Goal: Task Accomplishment & Management: Use online tool/utility

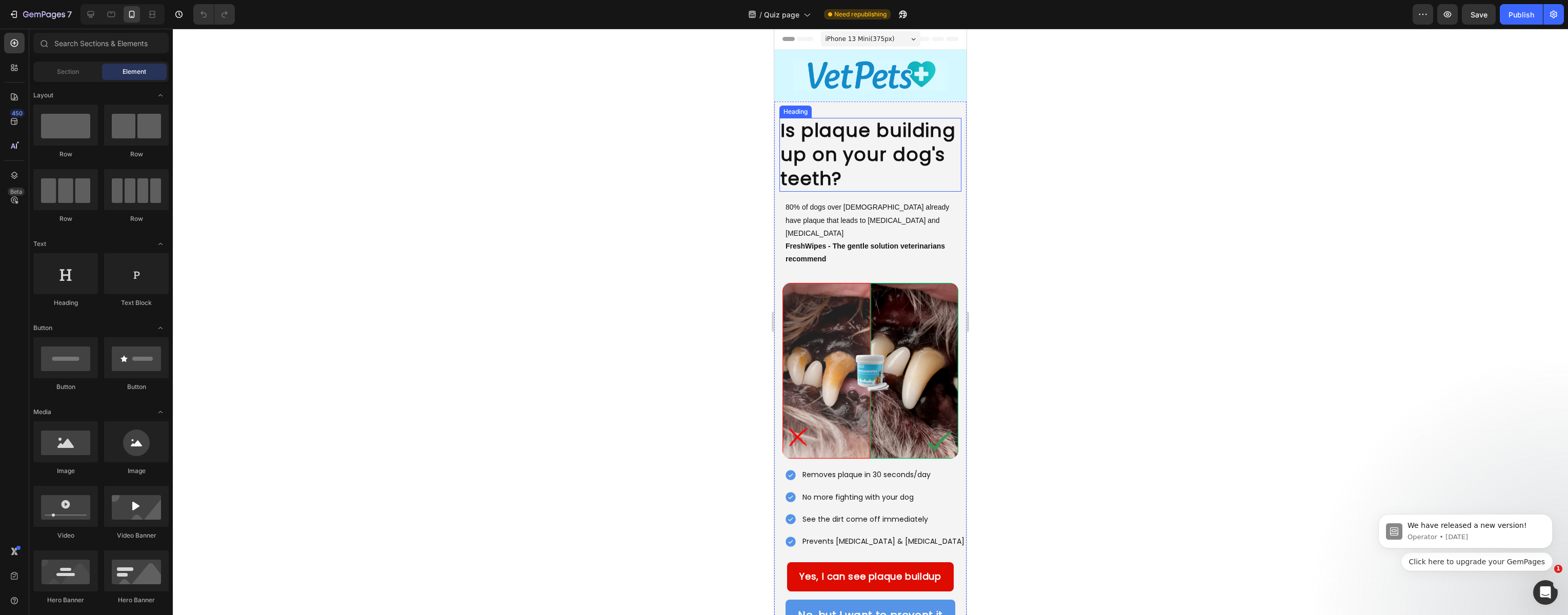
click at [830, 137] on h2 "Is plaque building up on your dog's teeth?" at bounding box center [870, 154] width 182 height 74
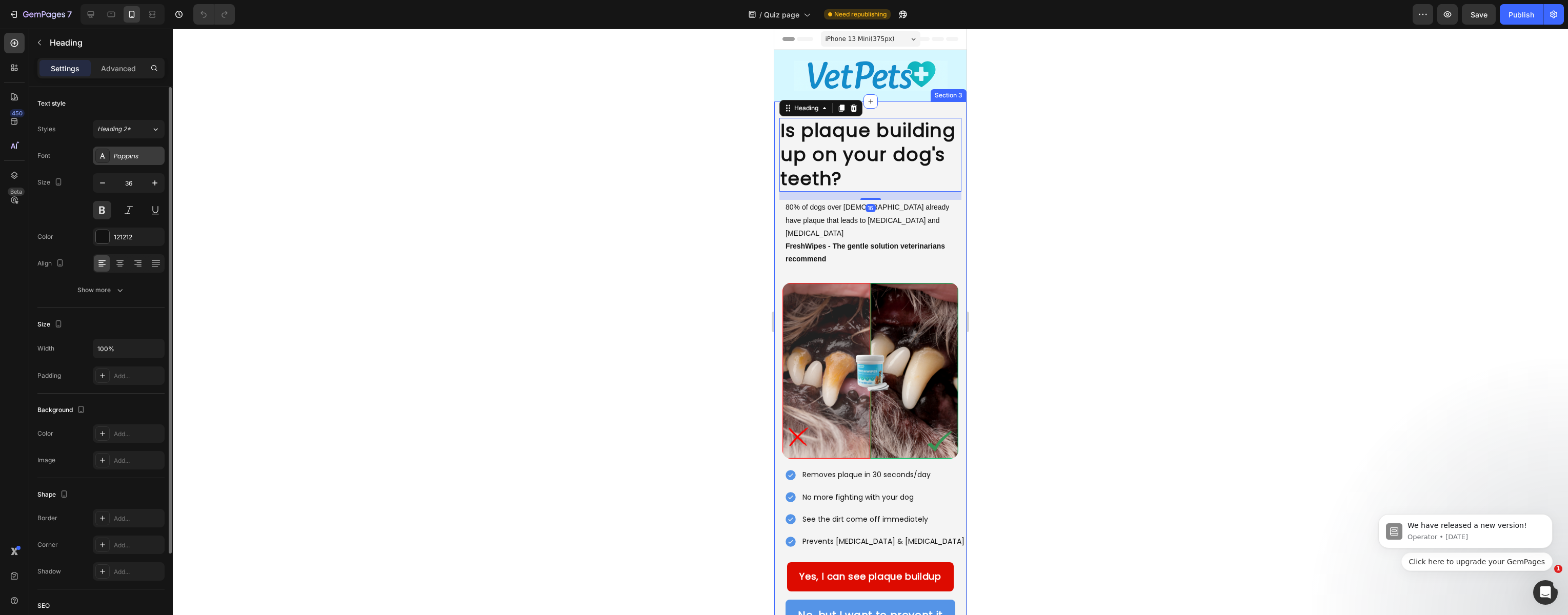
click at [124, 157] on div "Poppins" at bounding box center [138, 157] width 48 height 9
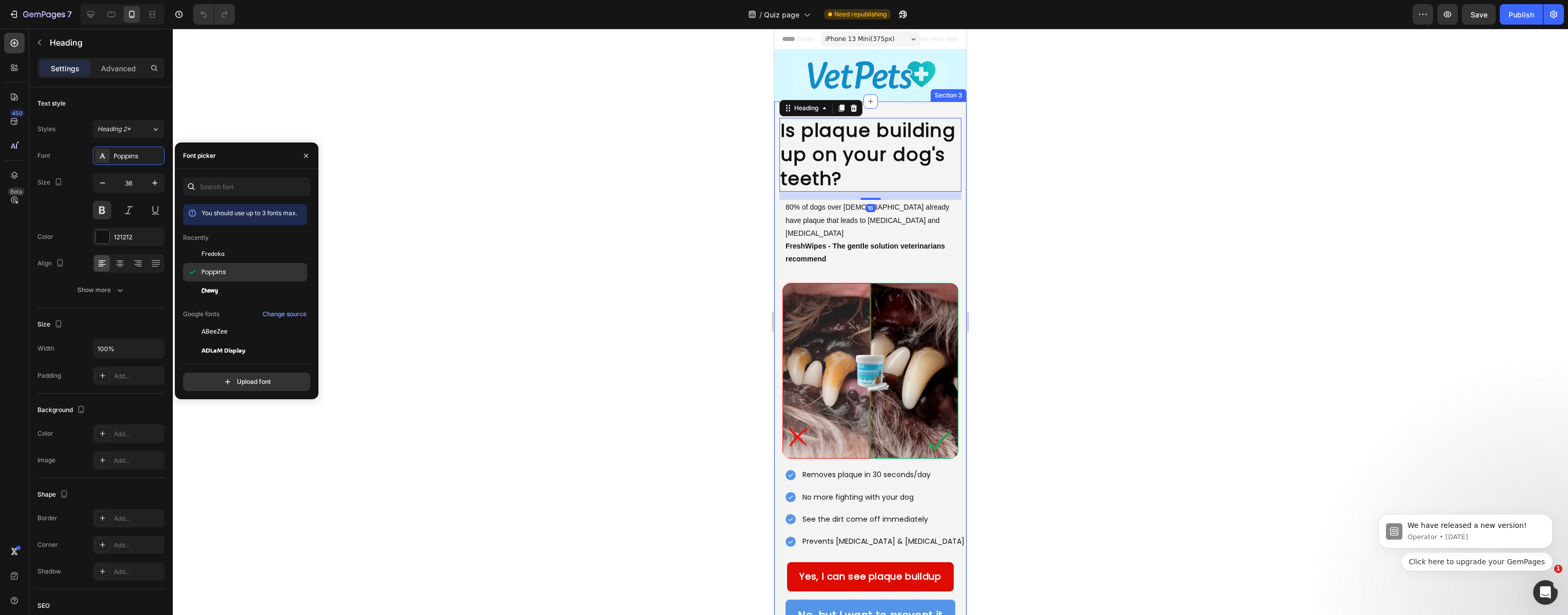
click at [214, 275] on span "Poppins" at bounding box center [213, 273] width 24 height 9
click at [217, 378] on div "Poppins" at bounding box center [245, 387] width 124 height 18
drag, startPoint x: 232, startPoint y: 170, endPoint x: 226, endPoint y: 191, distance: 21.8
click at [232, 172] on div "You should use up to 3 fonts max. Recently Fredoka Poppins Chewy Google fonts C…" at bounding box center [247, 284] width 144 height 230
click at [225, 193] on input "text" at bounding box center [247, 186] width 127 height 18
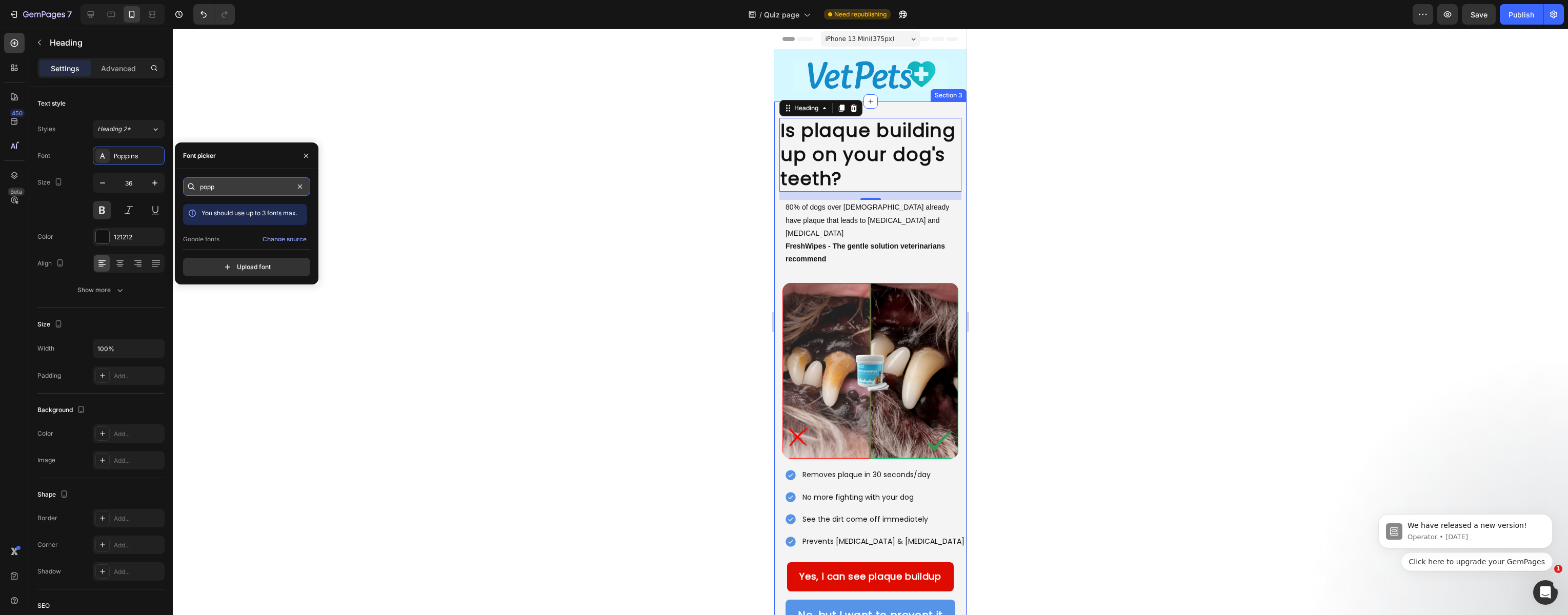
type input "popp"
click at [313, 186] on div "[PERSON_NAME] You should use up to 3 fonts max. Google fonts Change source Popp…" at bounding box center [247, 226] width 144 height 99
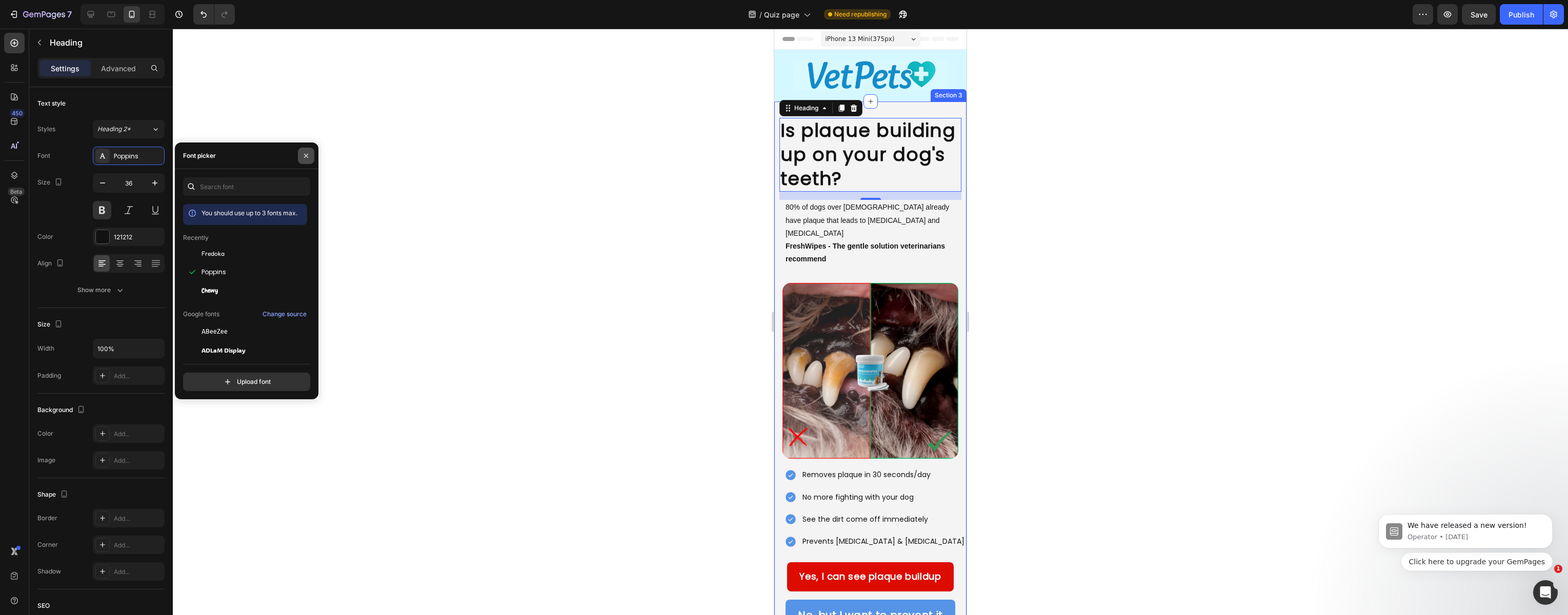
click at [309, 158] on icon "button" at bounding box center [306, 156] width 8 height 8
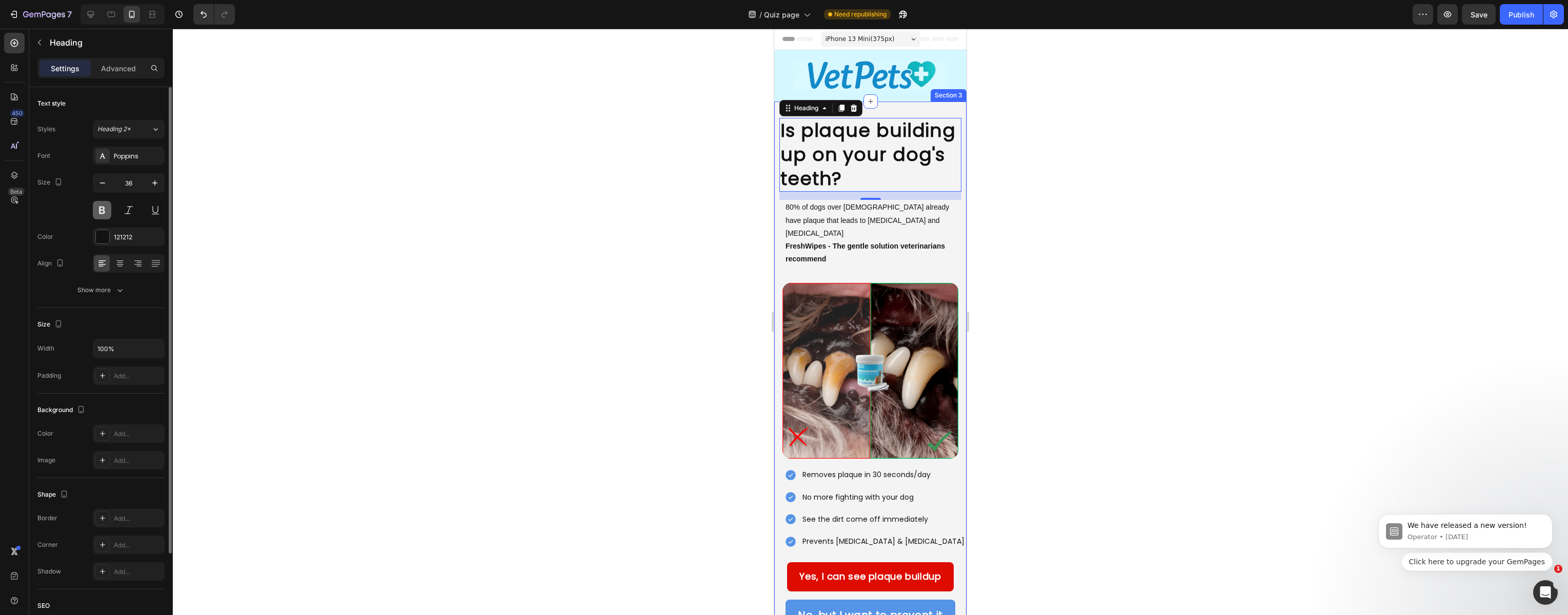
click at [103, 214] on button at bounding box center [101, 209] width 18 height 18
click at [96, 209] on button at bounding box center [101, 209] width 18 height 18
click at [682, 214] on div at bounding box center [870, 322] width 1395 height 587
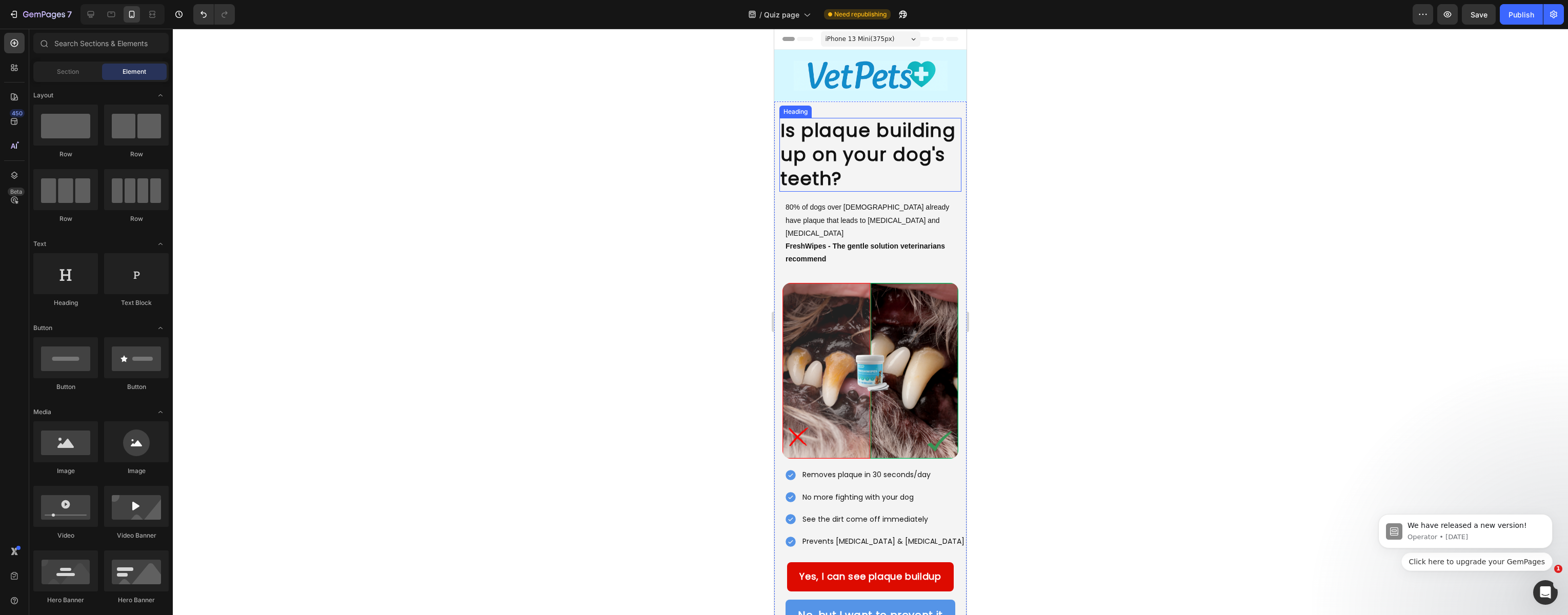
click at [858, 160] on h2 "Is plaque building up on your dog's teeth?" at bounding box center [870, 154] width 182 height 74
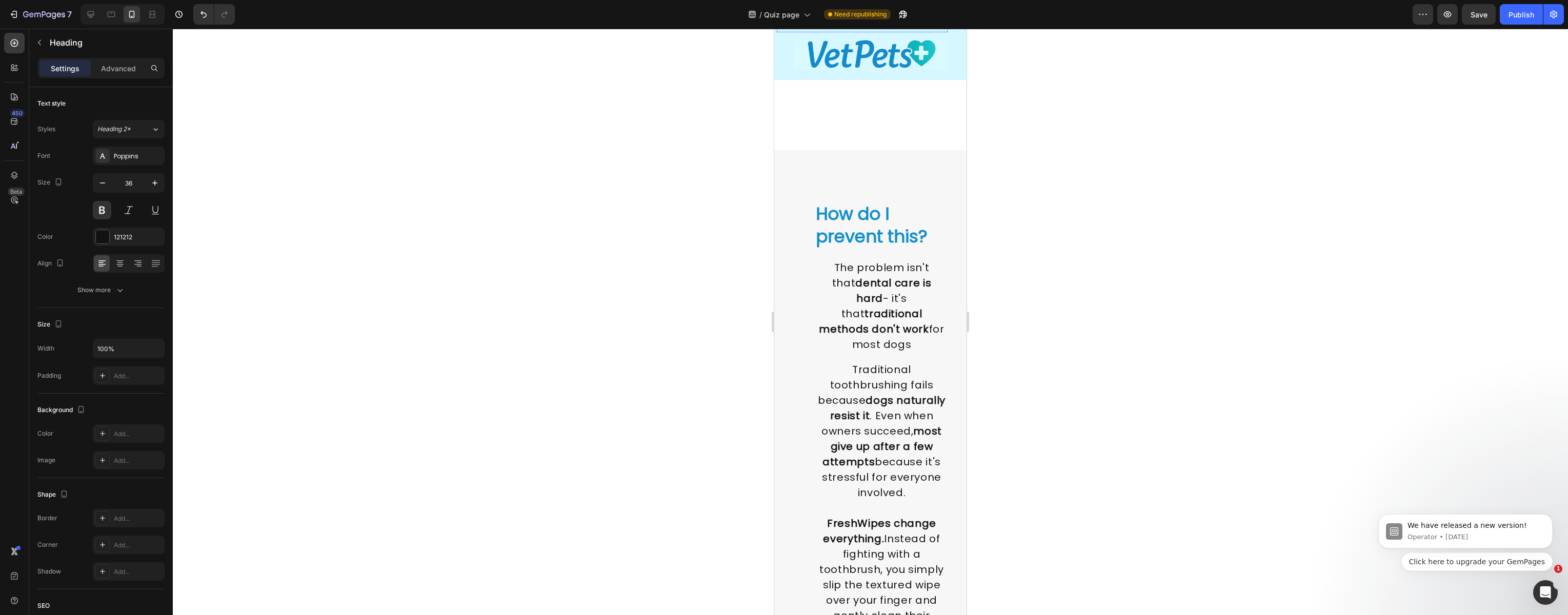
scroll to position [979, 0]
